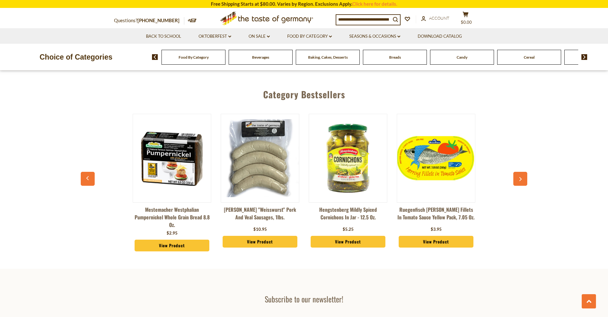
scroll to position [703, 0]
click at [335, 217] on link "Hengstenberg Mildly Spiced Cornichons in Jar - 12.5 oz." at bounding box center [348, 215] width 79 height 19
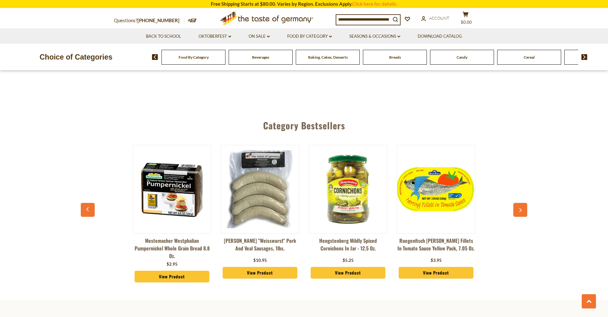
scroll to position [668, 0]
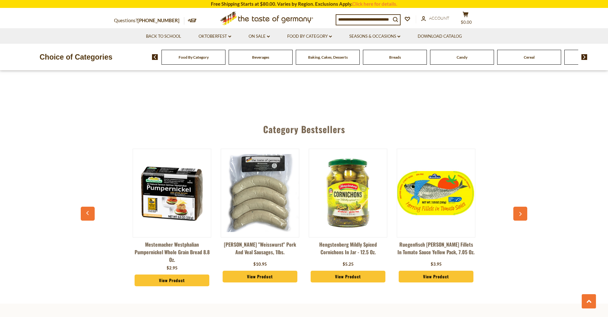
click at [523, 207] on button "button" at bounding box center [520, 214] width 14 height 14
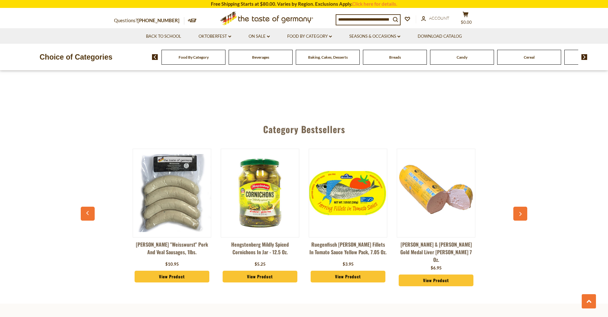
click at [523, 207] on button "button" at bounding box center [520, 214] width 14 height 14
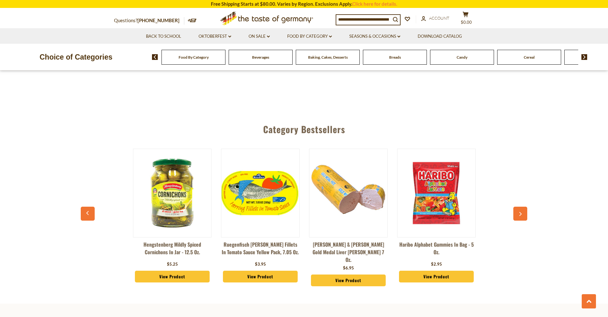
scroll to position [0, 176]
click at [523, 207] on button "button" at bounding box center [520, 214] width 14 height 14
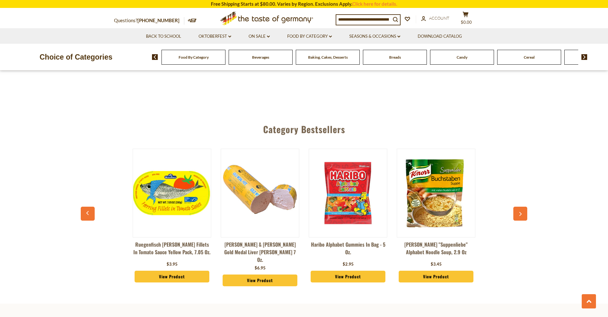
click at [523, 207] on button "button" at bounding box center [520, 214] width 14 height 14
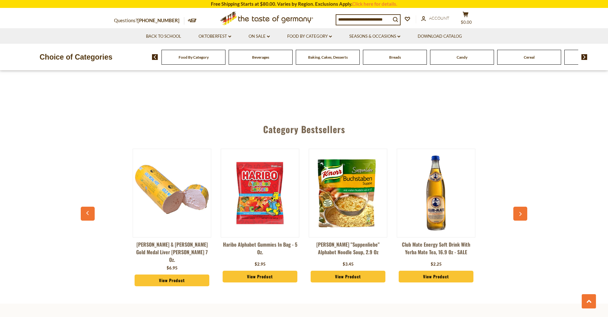
click at [523, 205] on div "Mestemacher Westphalian Pumpernickel Whole Grain Bread 8.8 oz. $2.95 View Produ…" at bounding box center [304, 219] width 440 height 156
click at [171, 193] on img at bounding box center [172, 193] width 78 height 78
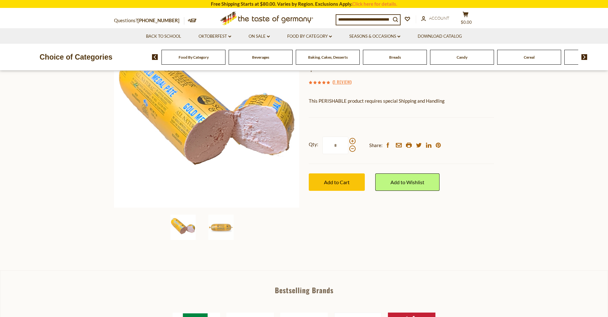
scroll to position [85, 0]
click at [266, 37] on link "On Sale dropdown_arrow" at bounding box center [259, 36] width 21 height 7
click at [258, 52] on link "All On Sale" at bounding box center [256, 53] width 23 height 6
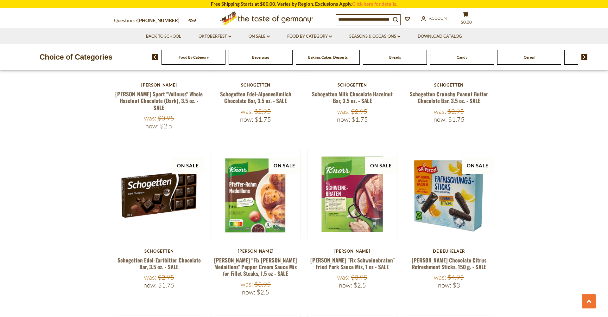
scroll to position [683, 0]
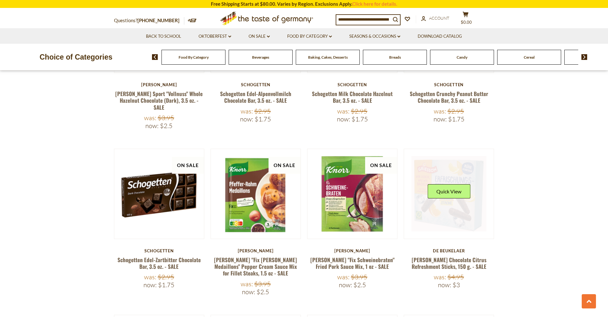
click at [435, 201] on link at bounding box center [448, 193] width 75 height 75
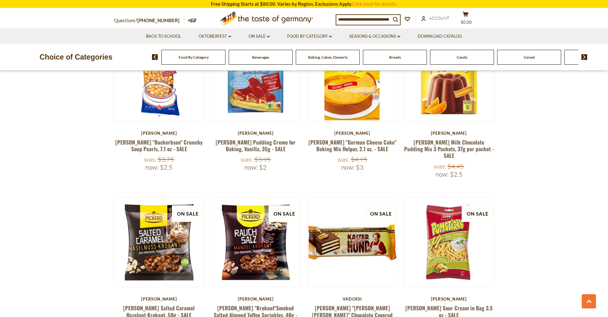
scroll to position [1292, 0]
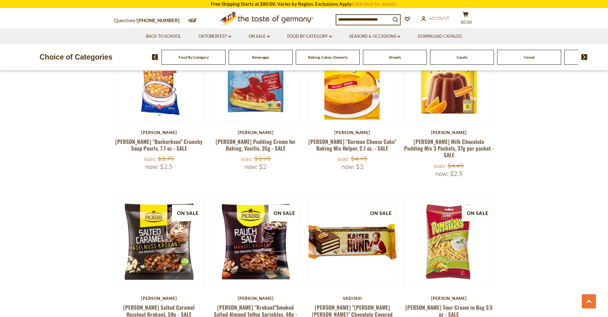
click at [342, 296] on div "Vadossi Oma Hartmann's "Kalter Hund" Chocolate Covered Shortbread Cake, 175g - …" at bounding box center [352, 320] width 90 height 48
click at [340, 303] on link "Oma Hartmann's "Kalter Hund" Chocolate Covered Shortbread Cake, 175g - SALE" at bounding box center [352, 314] width 81 height 22
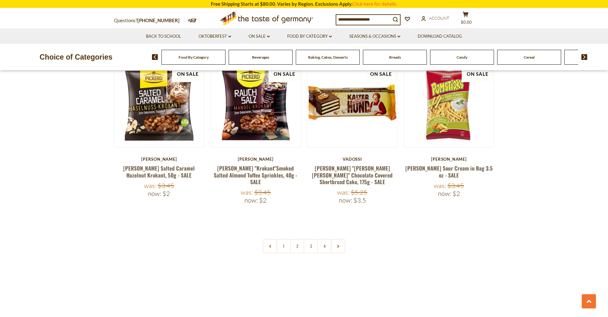
scroll to position [1431, 0]
click at [295, 239] on link "2" at bounding box center [297, 246] width 14 height 14
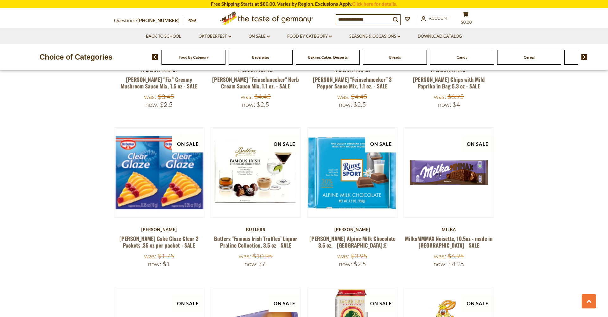
scroll to position [365, 0]
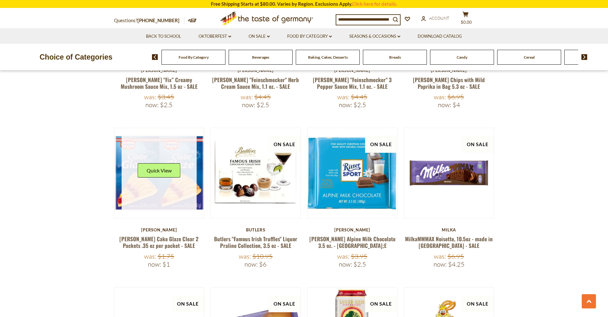
click at [142, 207] on link at bounding box center [159, 172] width 75 height 75
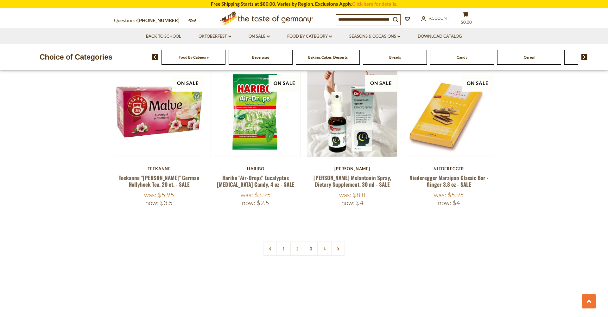
scroll to position [1409, 0]
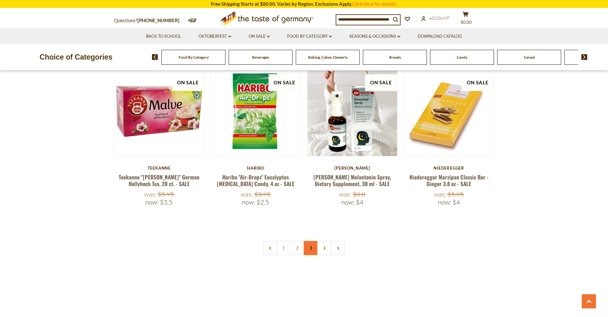
click at [310, 241] on link "3" at bounding box center [311, 248] width 14 height 14
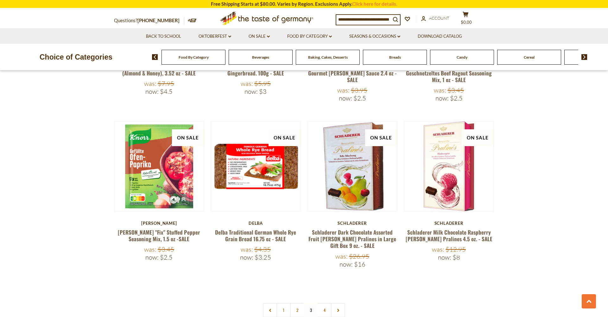
scroll to position [1381, 0]
click at [323, 303] on link "4" at bounding box center [324, 310] width 14 height 14
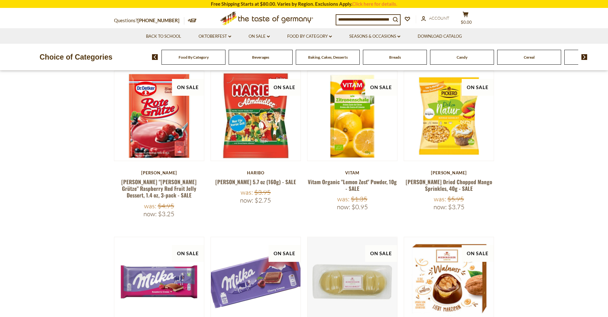
scroll to position [271, 0]
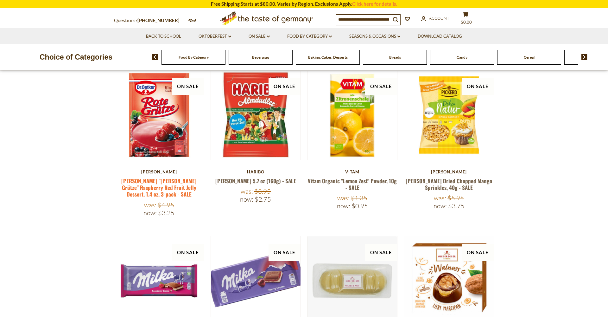
click at [153, 183] on link "[PERSON_NAME] "[PERSON_NAME] Grütze" Raspberry Red Fruit Jelly Dessert, 1.4 oz,…" at bounding box center [158, 188] width 75 height 22
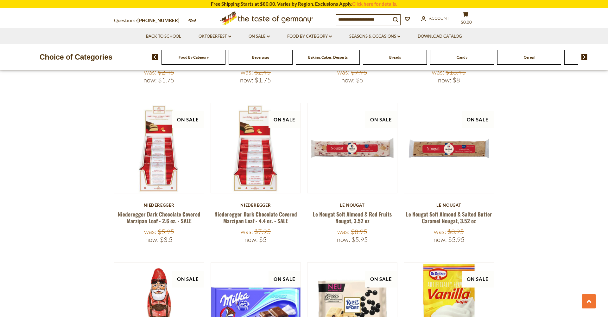
scroll to position [563, 0]
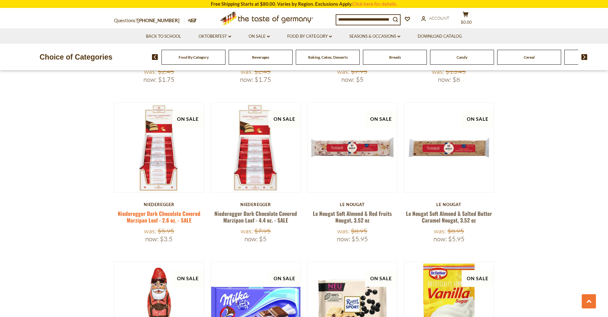
click at [171, 209] on link "Niederegger Dark Chocolate Covered Marzipan Loaf - 2.6 oz. - SALE" at bounding box center [159, 216] width 83 height 15
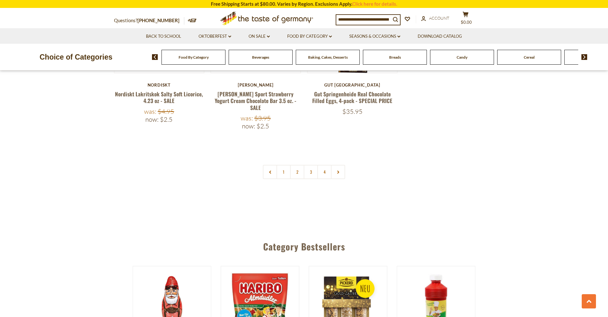
scroll to position [1501, 0]
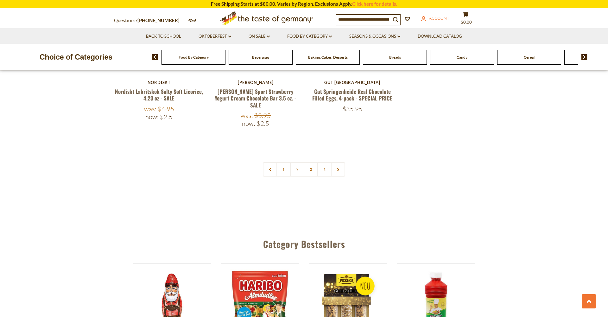
click at [443, 19] on span "Account" at bounding box center [439, 18] width 20 height 5
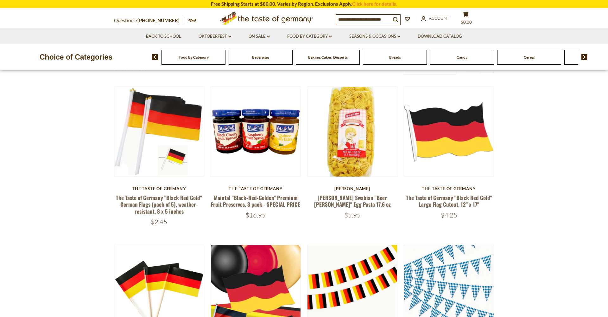
scroll to position [211, 0]
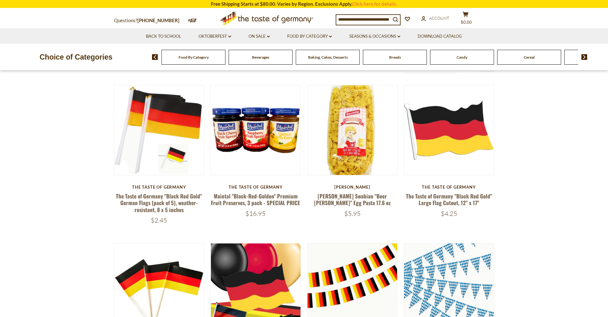
click at [210, 32] on li "Oktoberfest dropdown_arrow All Oktoberfest Oktoberfest Foods Party Supplies" at bounding box center [214, 36] width 49 height 16
click at [212, 36] on link "Oktoberfest dropdown_arrow" at bounding box center [215, 36] width 33 height 7
click at [215, 67] on ul "All Oktoberfest Oktoberfest Foods Party Supplies" at bounding box center [215, 64] width 40 height 28
click at [218, 64] on link "Oktoberfest Foods" at bounding box center [214, 64] width 39 height 6
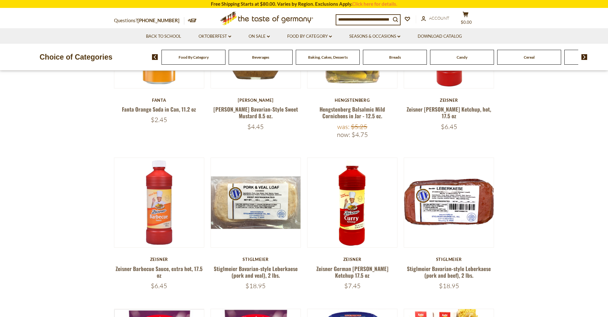
scroll to position [145, 0]
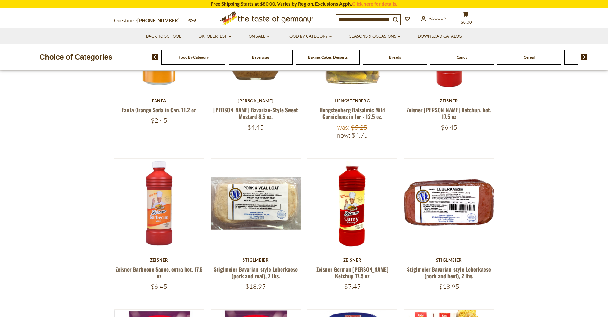
click at [451, 264] on div "Stiglmeier Stiglmeier Bavarian-style Leberkaese (pork and beef), 2 lbs. $18.95" at bounding box center [449, 273] width 90 height 33
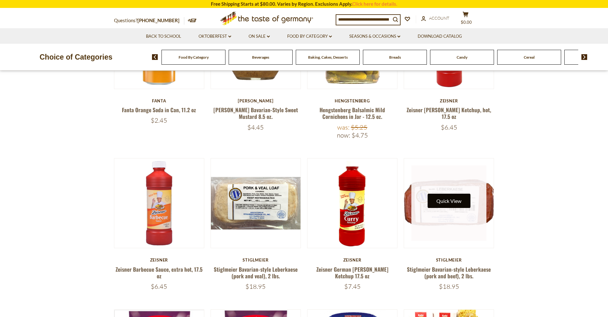
click at [448, 206] on button "Quick View" at bounding box center [449, 201] width 43 height 14
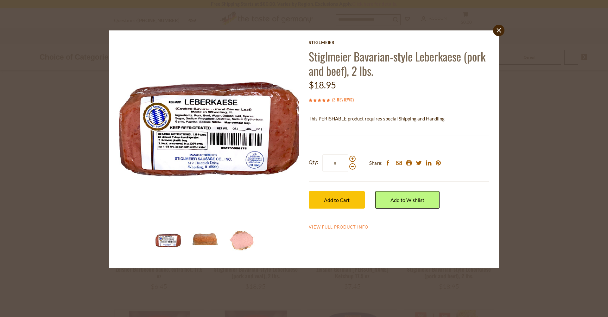
click at [208, 246] on img at bounding box center [205, 240] width 25 height 25
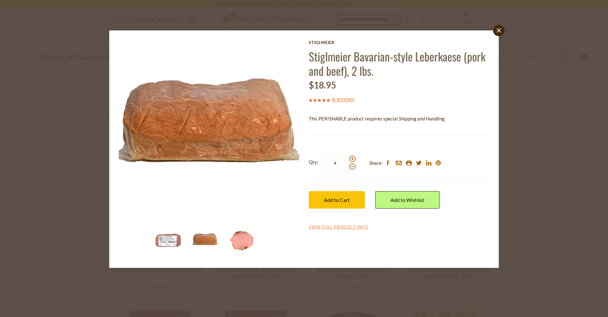
click at [246, 241] on img at bounding box center [242, 240] width 25 height 25
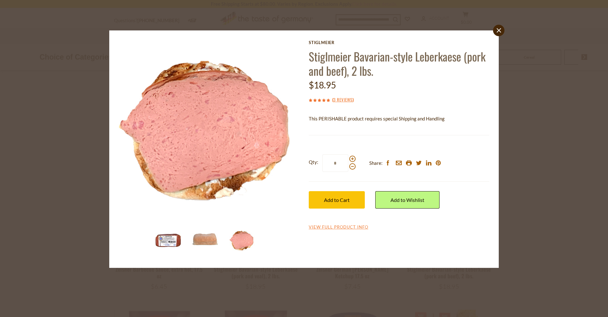
click at [162, 239] on img at bounding box center [168, 240] width 25 height 25
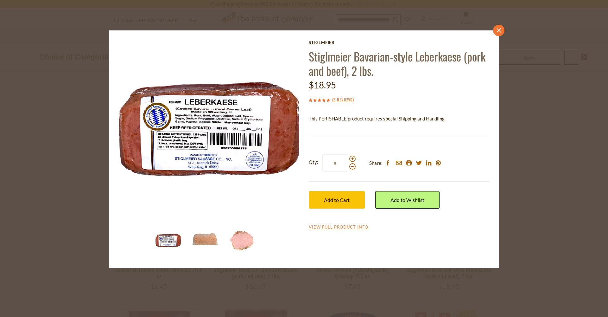
click at [500, 33] on link "close" at bounding box center [498, 30] width 11 height 11
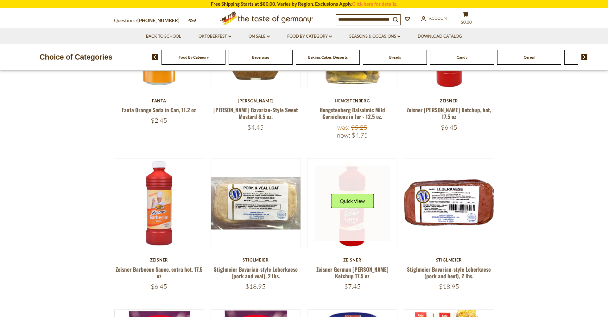
click at [368, 221] on link at bounding box center [352, 202] width 75 height 75
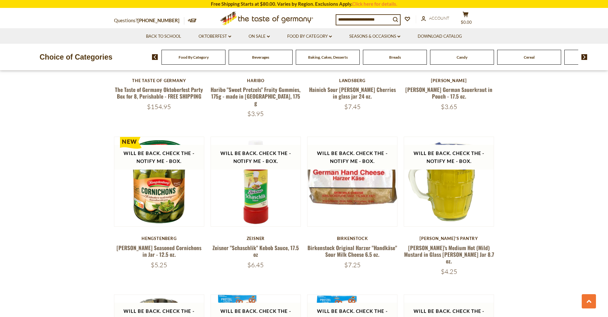
scroll to position [635, 0]
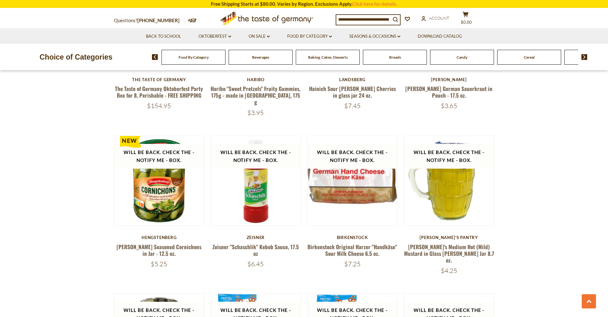
click at [351, 235] on div "Birkenstock" at bounding box center [352, 237] width 90 height 5
click at [354, 243] on link "Birkenstock Original Harzer "Handkäse" Sour Milk Cheese 6.5 oz." at bounding box center [353, 250] width 90 height 15
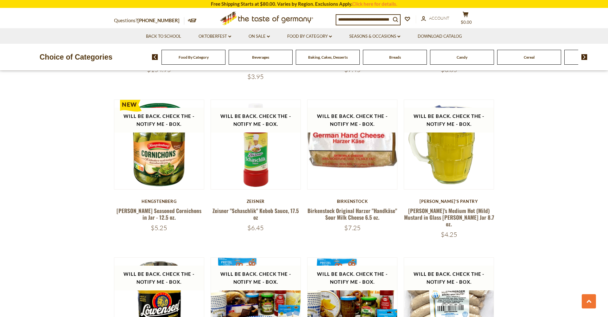
scroll to position [671, 0]
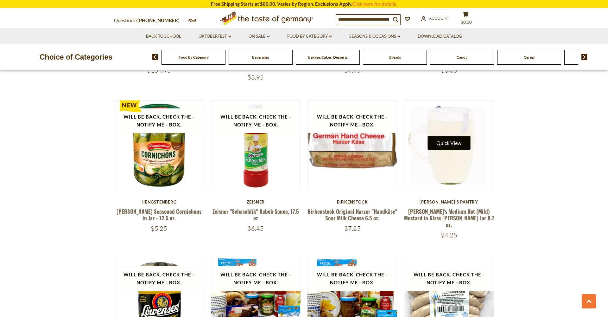
click at [453, 136] on button "Quick View" at bounding box center [449, 143] width 43 height 14
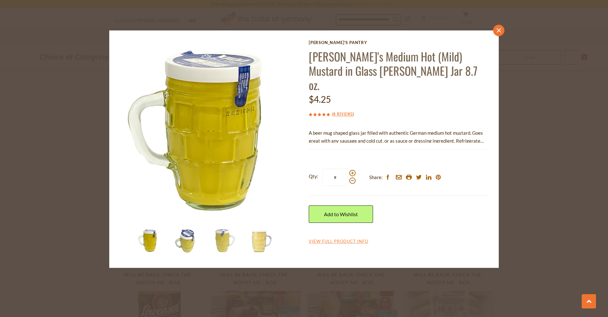
click at [502, 33] on link "close" at bounding box center [498, 30] width 11 height 11
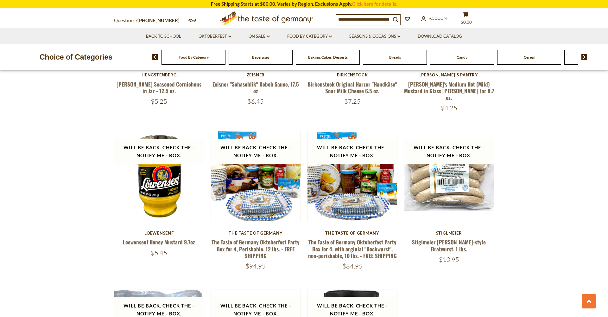
scroll to position [795, 0]
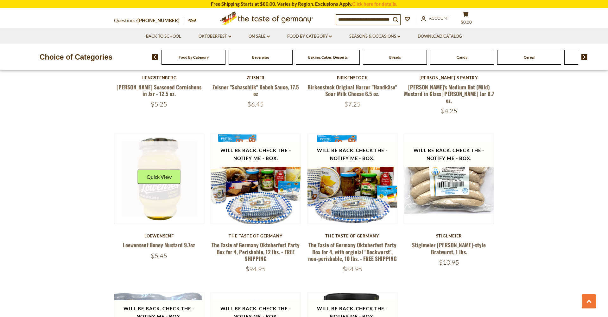
click at [163, 184] on link at bounding box center [159, 178] width 75 height 75
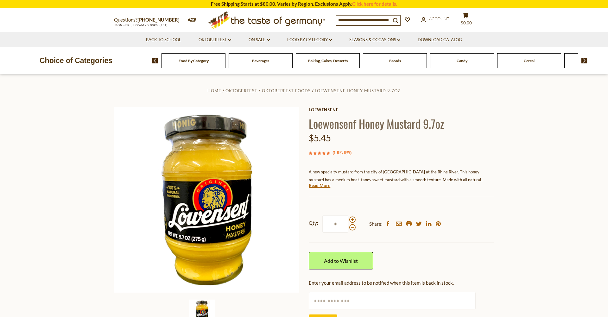
click at [345, 70] on div "Choice of Categories Food By Category [GEOGRAPHIC_DATA] Baking, Cakes, Desserts…" at bounding box center [304, 60] width 608 height 27
click at [226, 63] on div "Baking, Cakes, Desserts" at bounding box center [194, 60] width 64 height 15
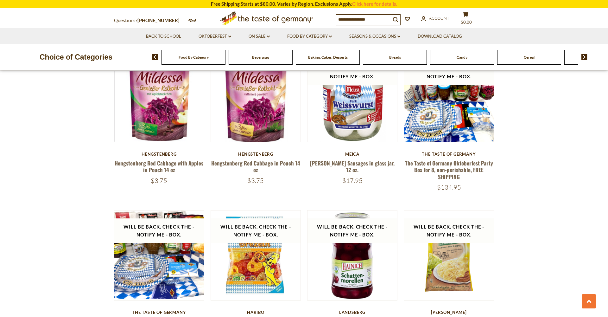
scroll to position [402, 0]
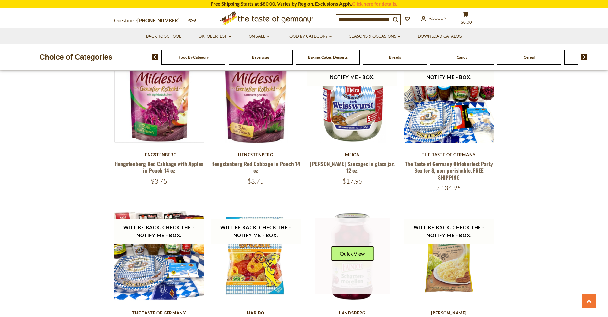
click at [354, 290] on link at bounding box center [352, 255] width 75 height 75
